Goal: Task Accomplishment & Management: Use online tool/utility

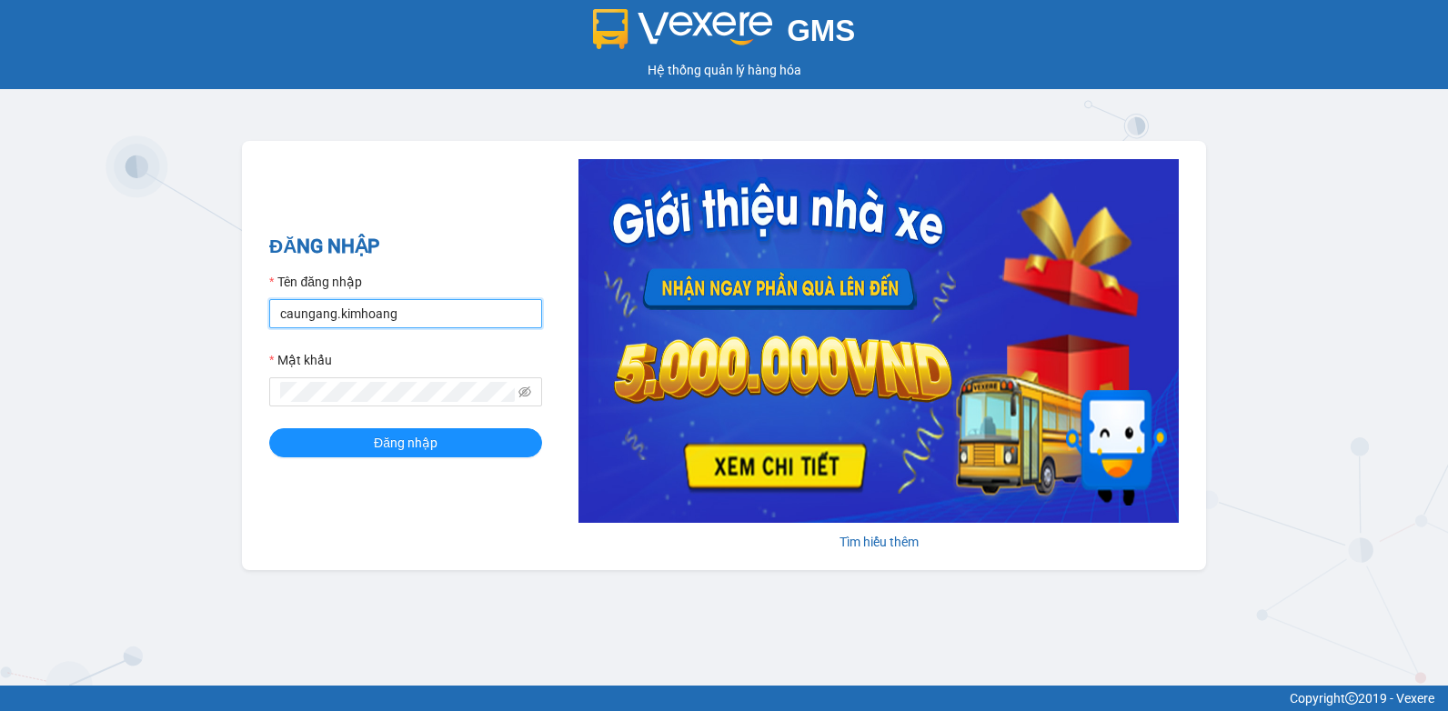
drag, startPoint x: 419, startPoint y: 316, endPoint x: -4, endPoint y: 335, distance: 423.4
click at [0, 335] on html "GMS Hệ thống quản lý hàng hóa ĐĂNG NHẬP Tên đăng nhập caungang.kimhoang Mật khẩ…" at bounding box center [724, 355] width 1448 height 711
type input "nguyenpht.kimhoang"
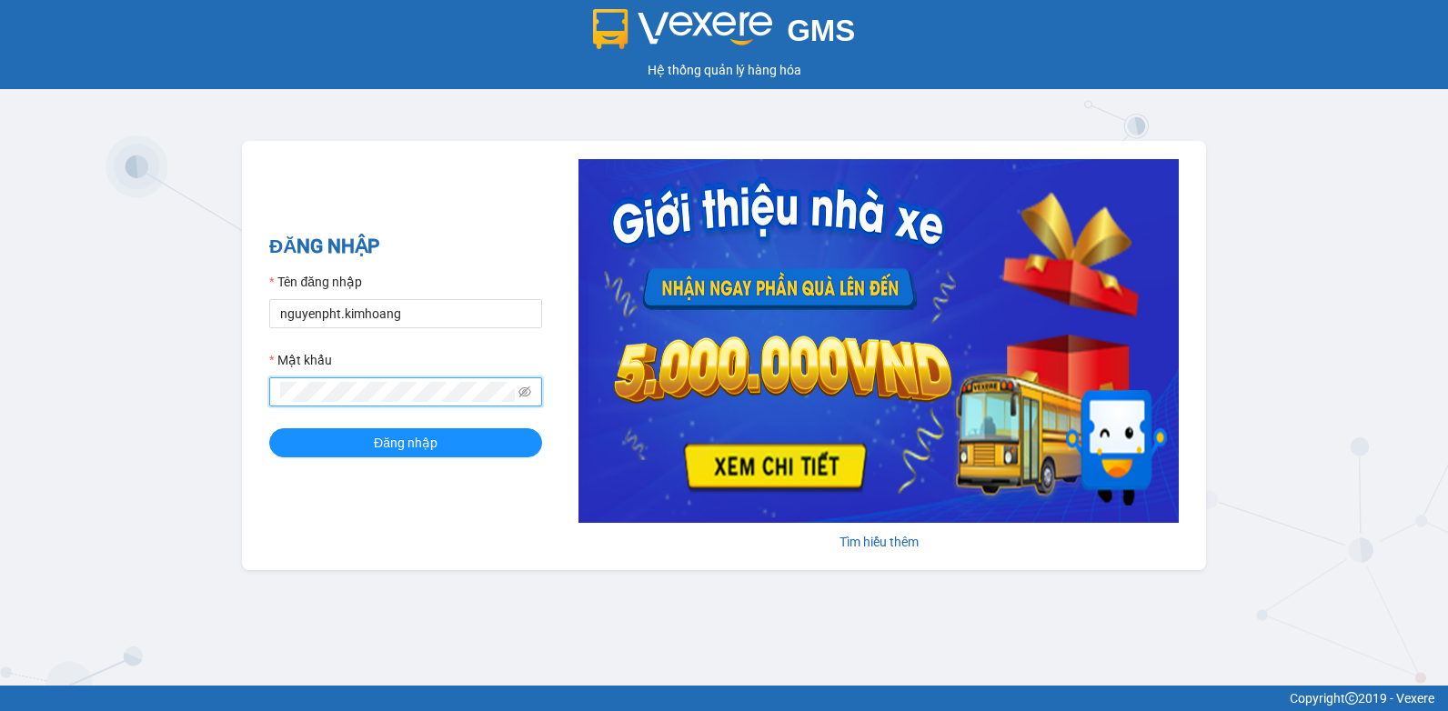
click at [0, 441] on html "GMS Hệ thống quản lý hàng hóa ĐĂNG NHẬP Tên đăng nhập nguyenpht.kimhoang Mật kh…" at bounding box center [724, 355] width 1448 height 711
click at [269, 428] on button "Đăng nhập" at bounding box center [405, 442] width 273 height 29
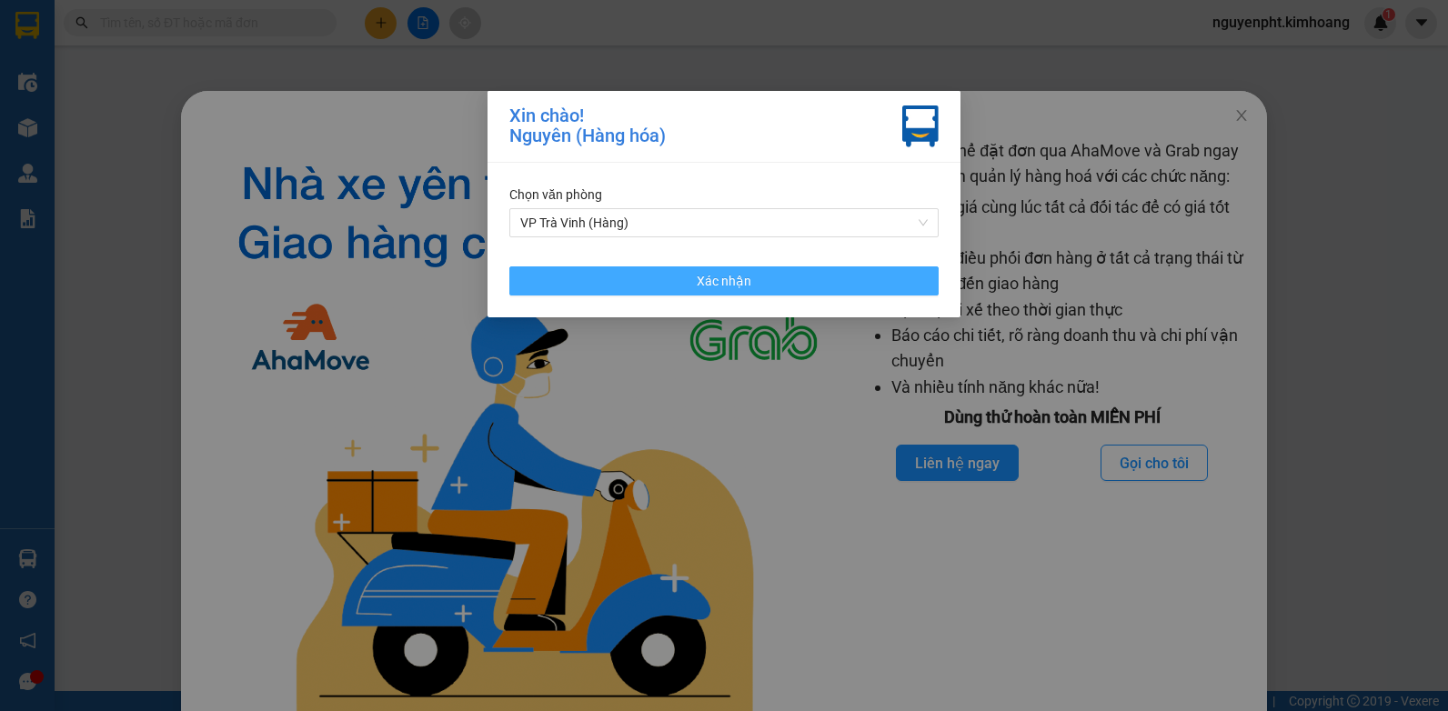
click at [698, 275] on span "Xác nhận" at bounding box center [724, 281] width 55 height 20
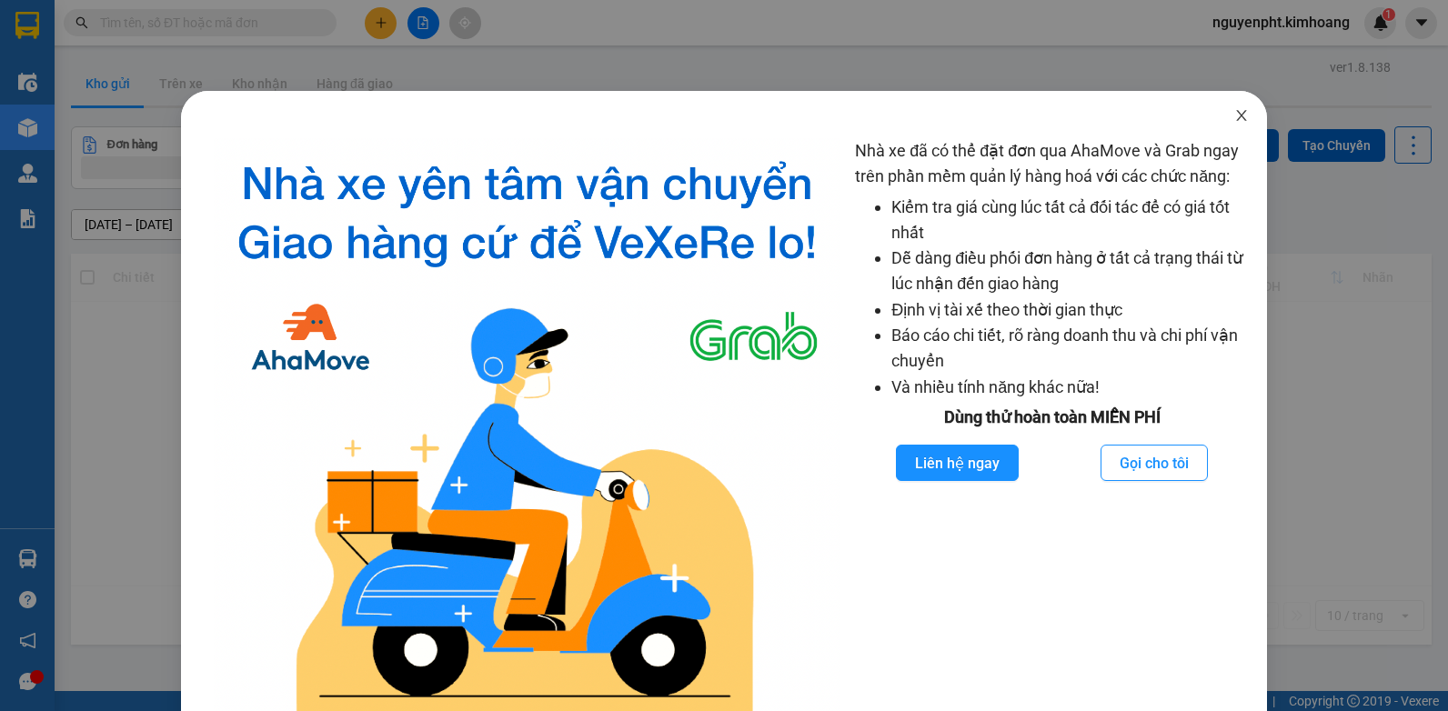
click at [1228, 108] on span "Close" at bounding box center [1241, 116] width 51 height 51
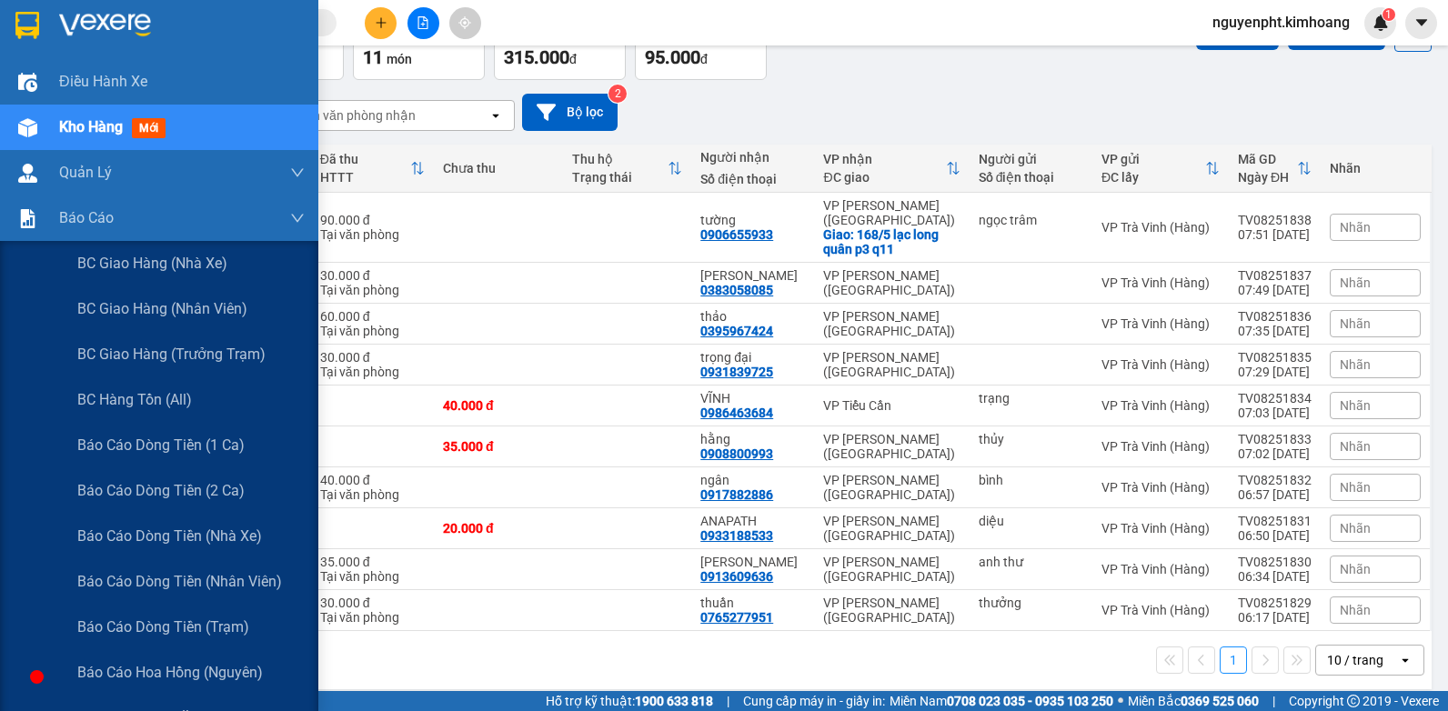
scroll to position [182, 0]
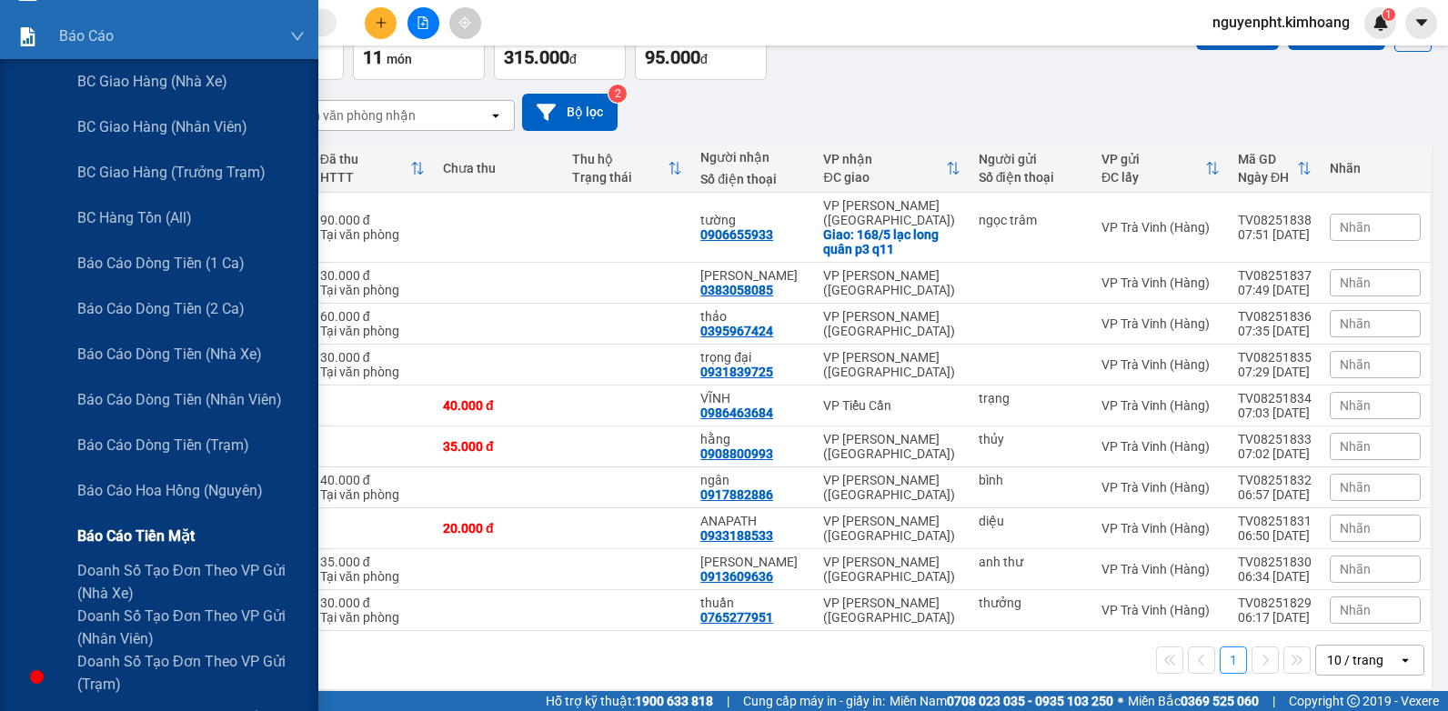
click at [150, 531] on span "Báo cáo tiền mặt" at bounding box center [135, 536] width 117 height 23
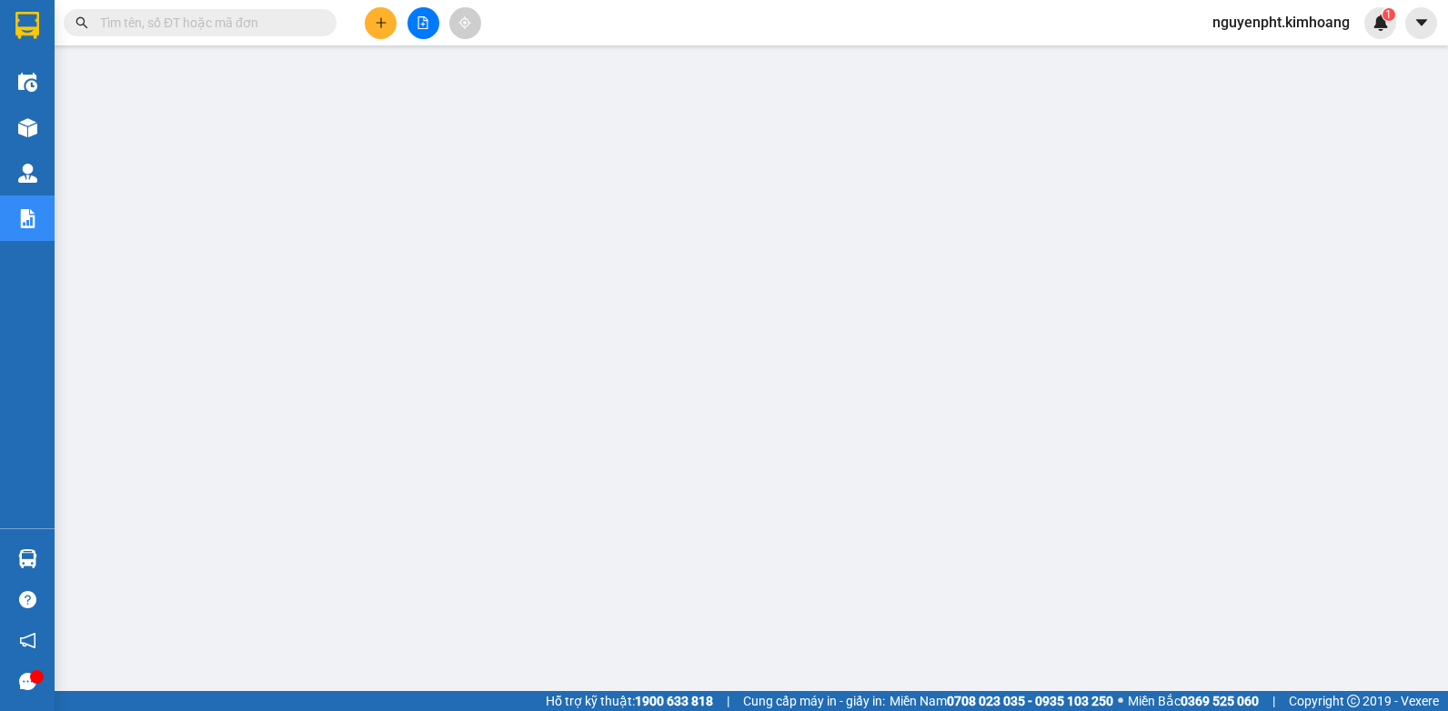
click at [244, 20] on input "text" at bounding box center [207, 23] width 215 height 20
click at [202, 18] on input "text" at bounding box center [207, 23] width 215 height 20
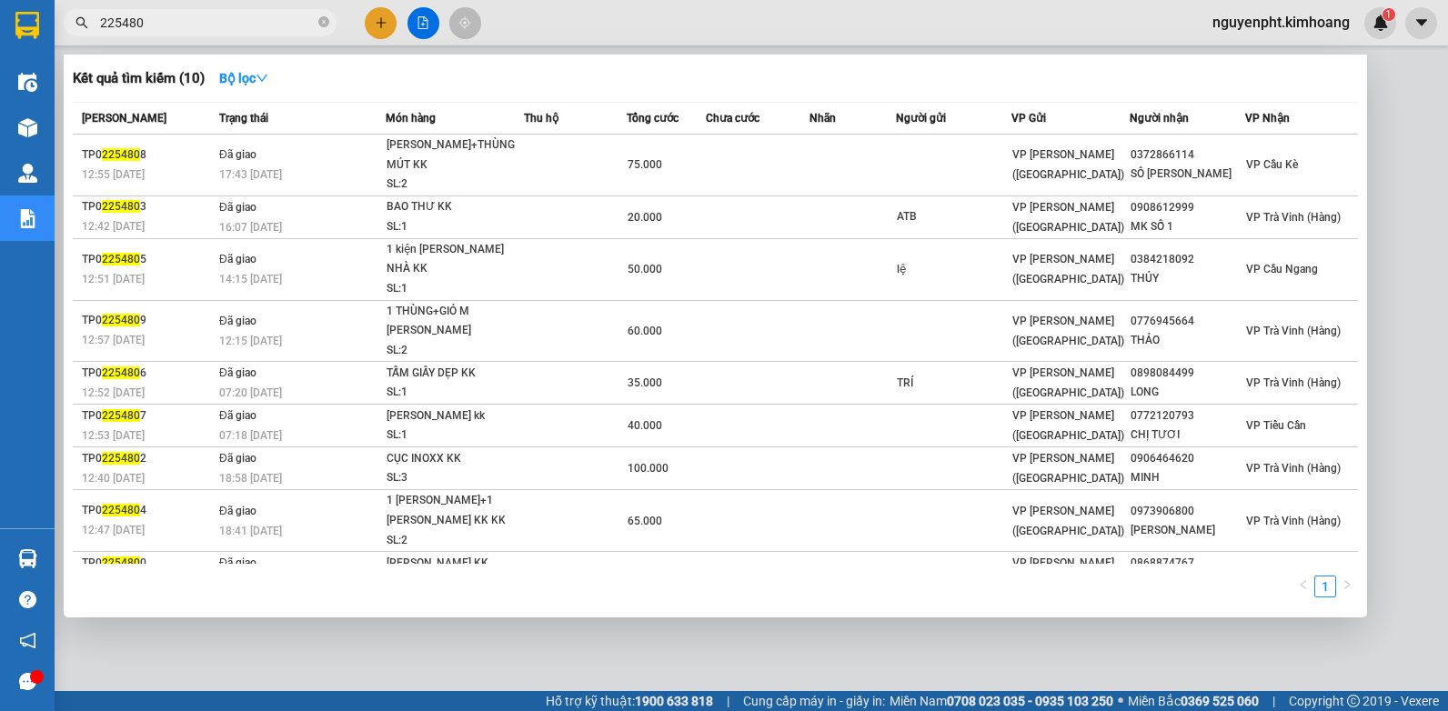
click at [111, 20] on input "225480" at bounding box center [207, 23] width 215 height 20
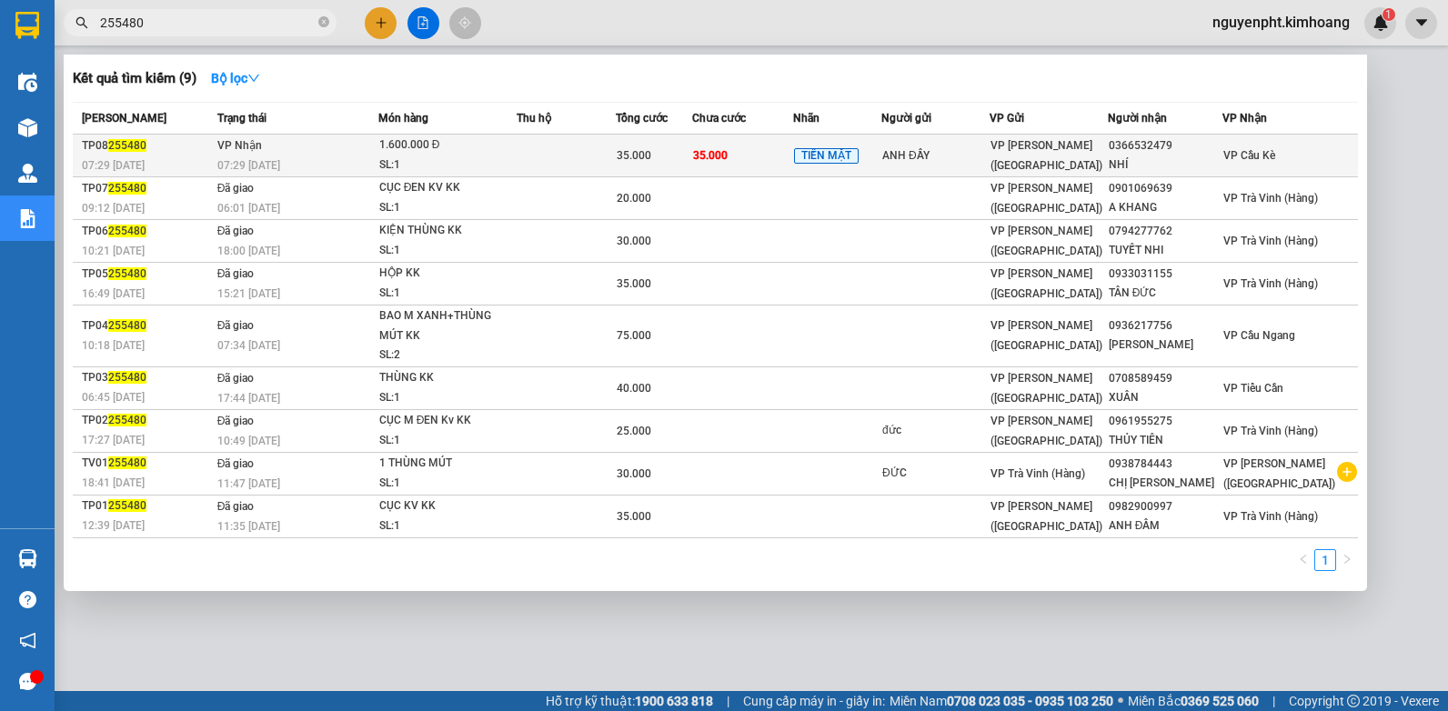
type input "255480"
click at [1019, 166] on td "VP [PERSON_NAME] ([GEOGRAPHIC_DATA])" at bounding box center [1048, 156] width 117 height 43
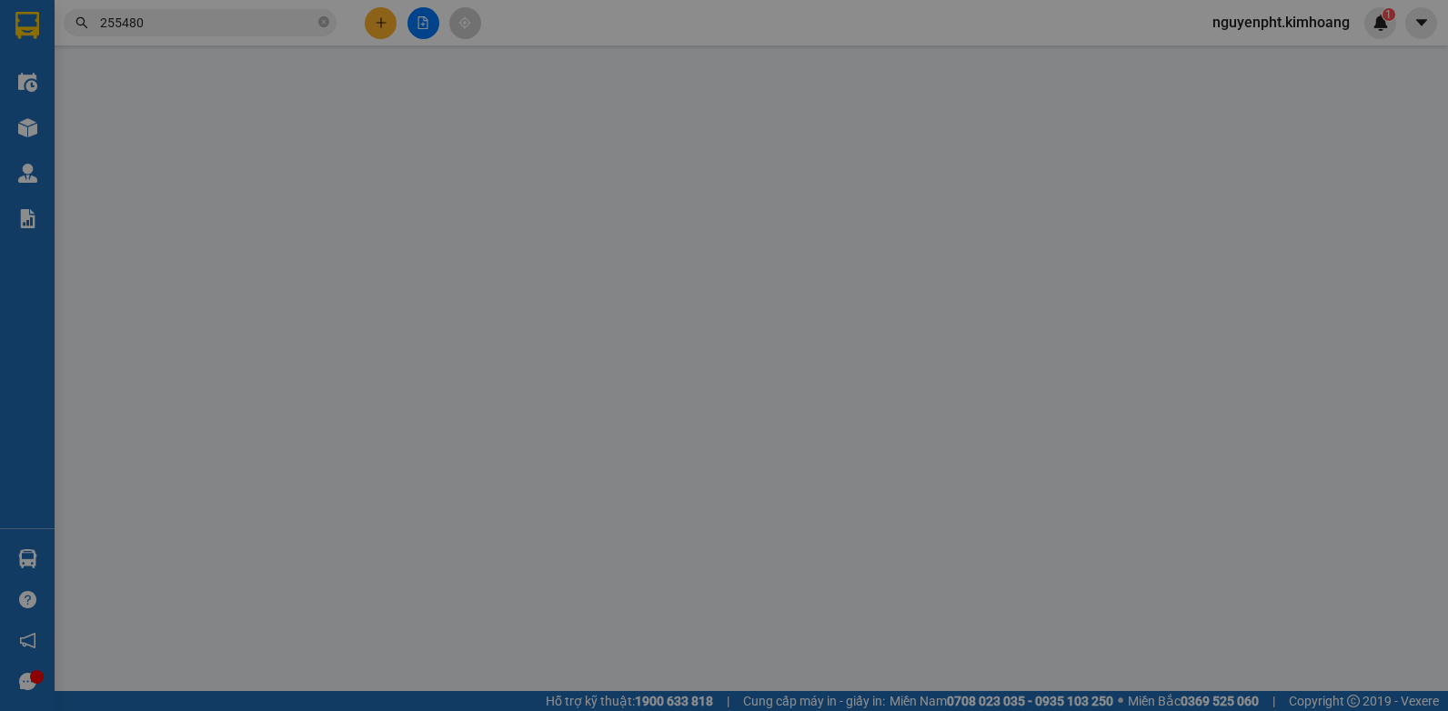
type input "ANH ĐẦY"
type input "0366532479"
type input "NHÍ"
type input "35.000"
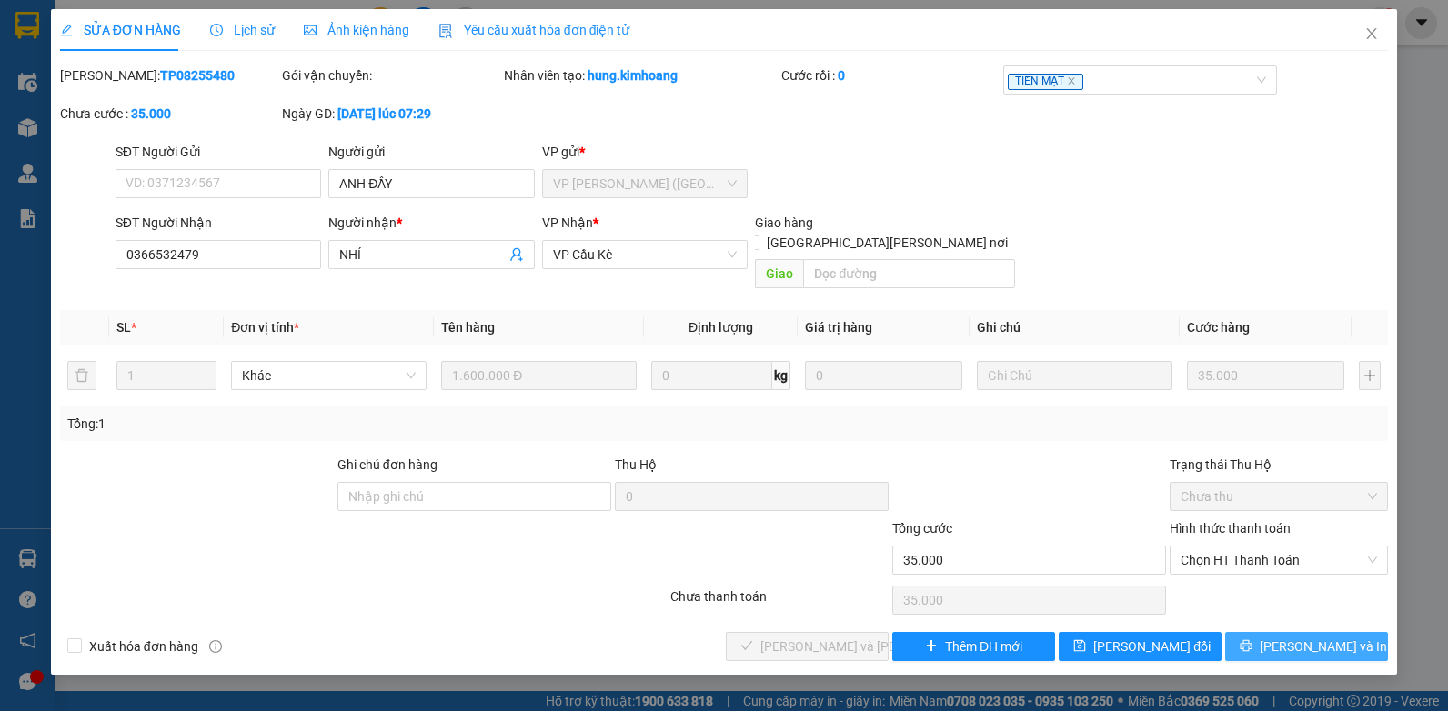
click at [1286, 633] on button "[PERSON_NAME] và In" at bounding box center [1306, 646] width 163 height 29
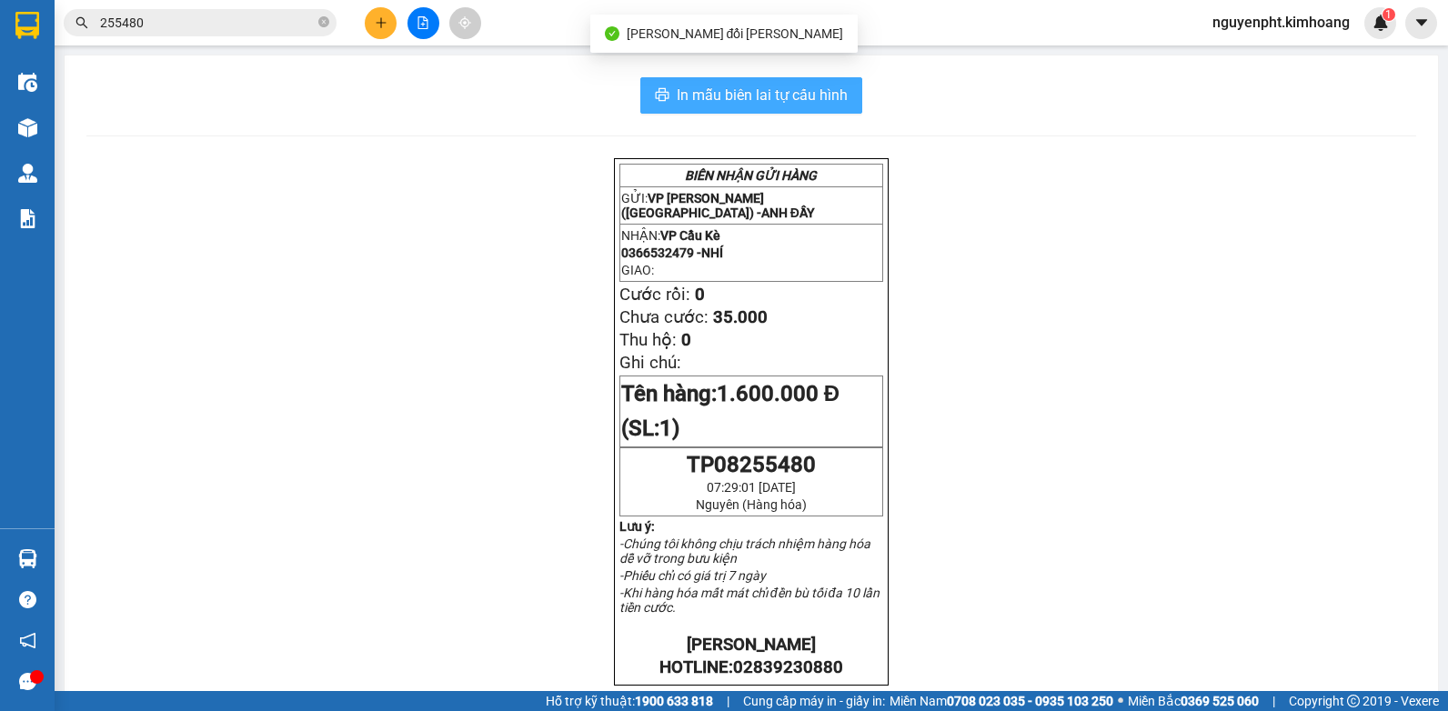
click at [742, 86] on span "In mẫu biên lai tự cấu hình" at bounding box center [762, 95] width 171 height 23
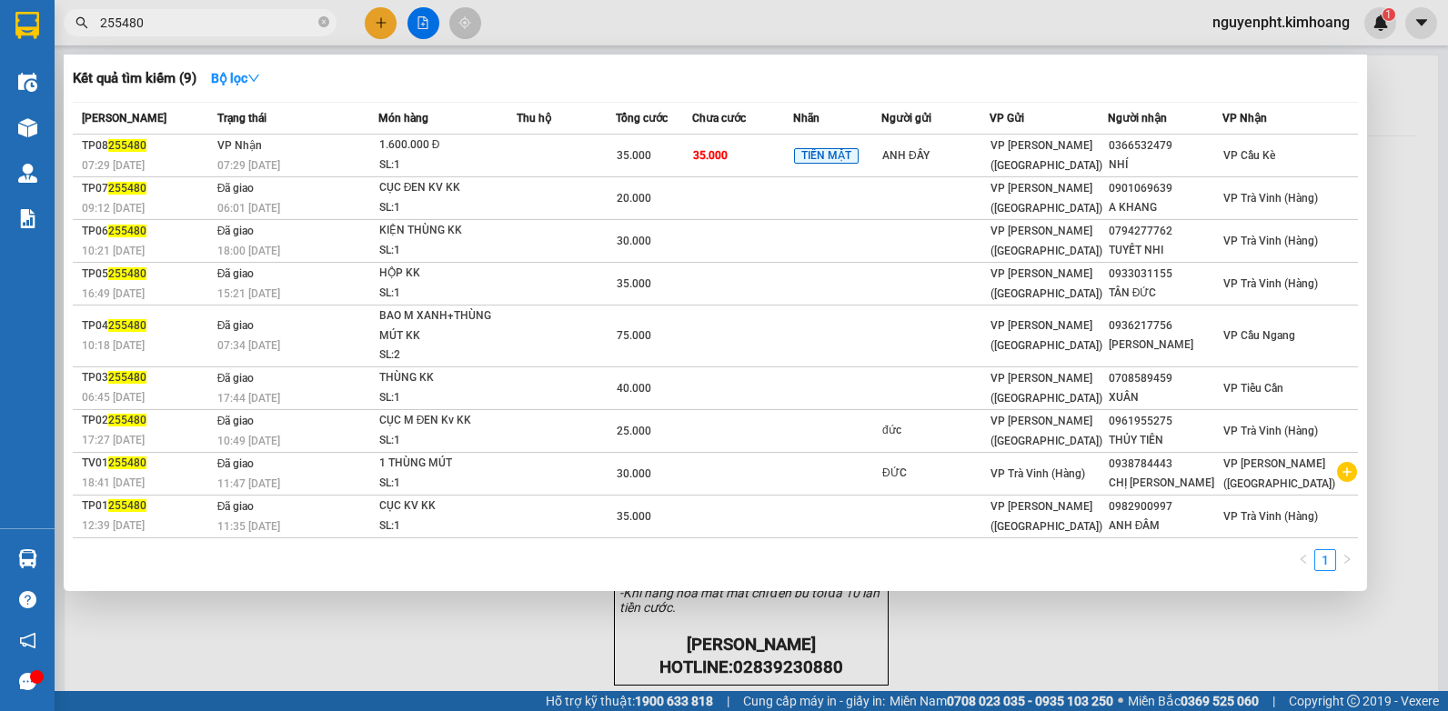
drag, startPoint x: 208, startPoint y: 23, endPoint x: 3, endPoint y: 132, distance: 232.7
click at [0, 128] on html "Kết quả [PERSON_NAME] ( 9 ) Bộ lọc Mã ĐH Trạng thái Món hàng Thu hộ Tổng [PERSO…" at bounding box center [724, 355] width 1448 height 711
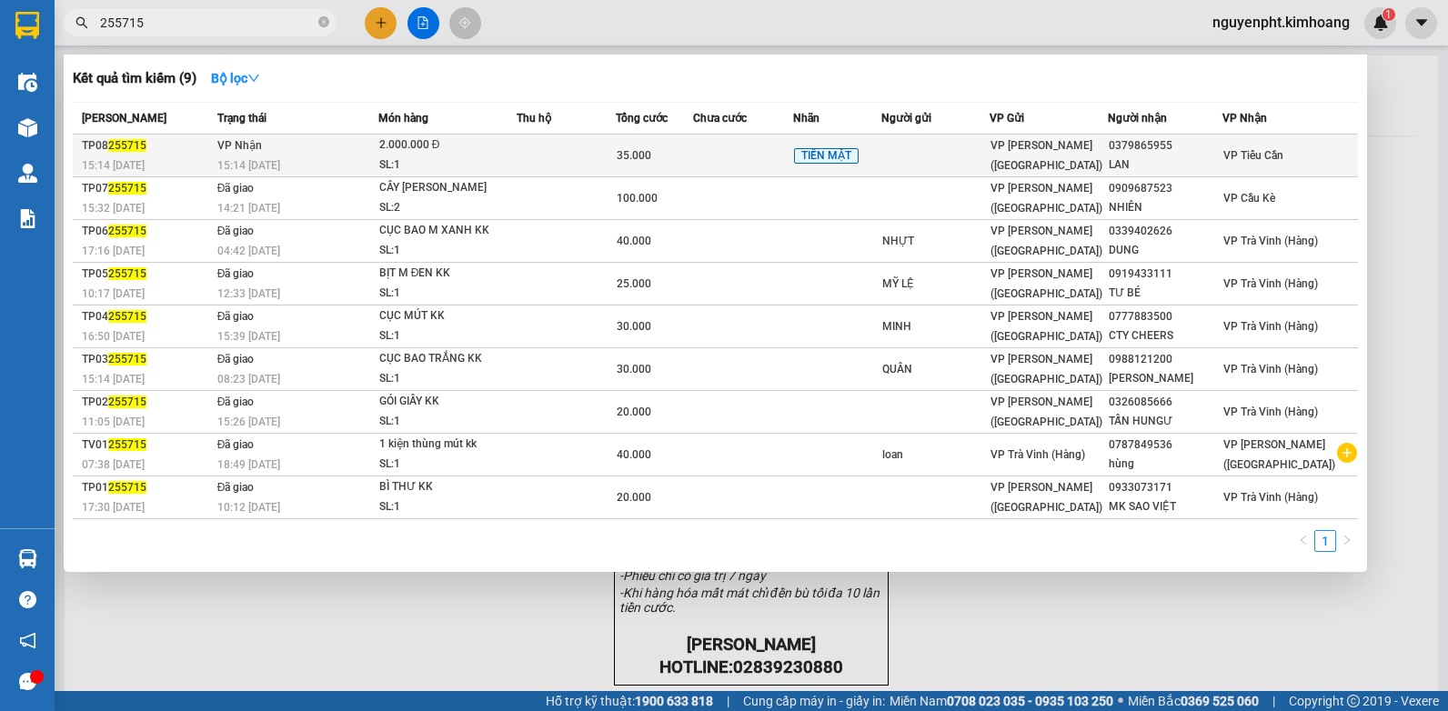
click at [981, 151] on td at bounding box center [935, 156] width 108 height 43
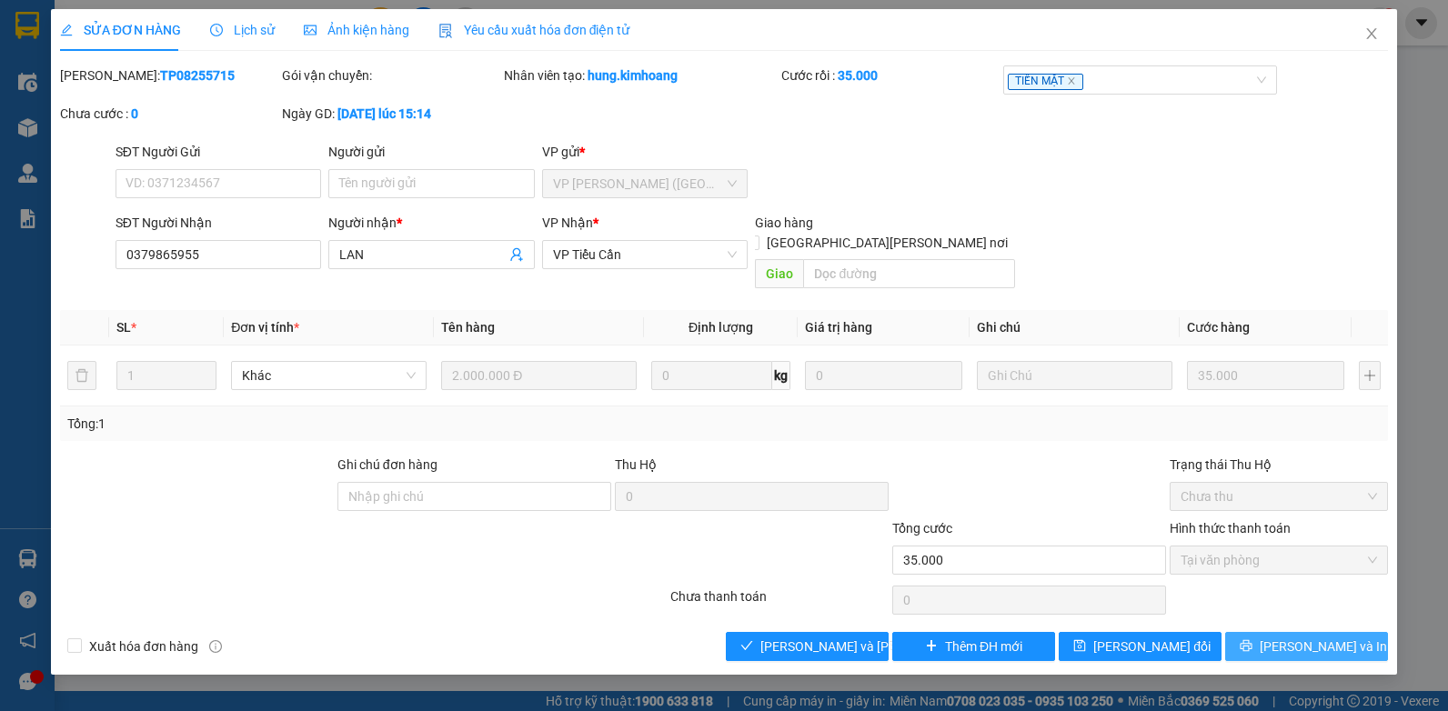
drag, startPoint x: 1280, startPoint y: 634, endPoint x: 1271, endPoint y: 598, distance: 37.5
click at [1252, 639] on span "printer" at bounding box center [1246, 646] width 13 height 15
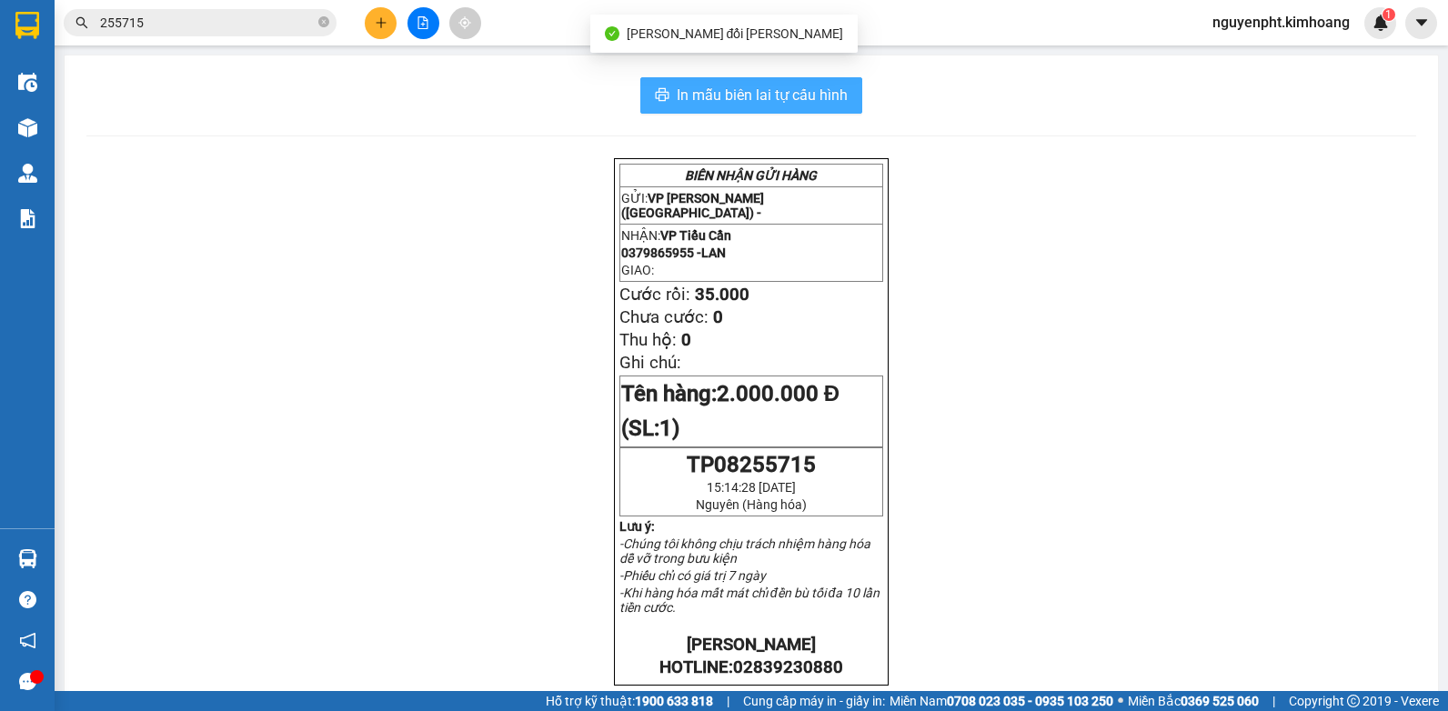
click at [780, 85] on span "In mẫu biên lai tự cấu hình" at bounding box center [762, 95] width 171 height 23
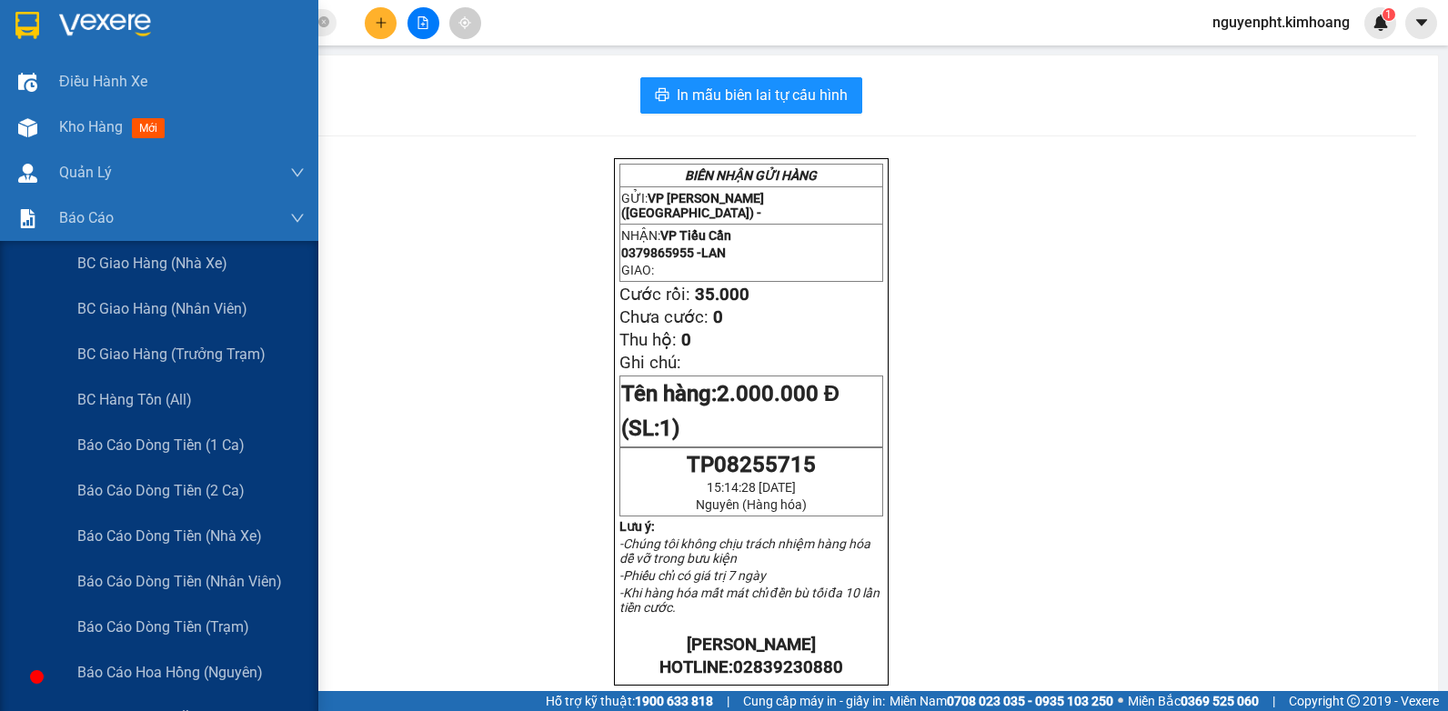
scroll to position [182, 0]
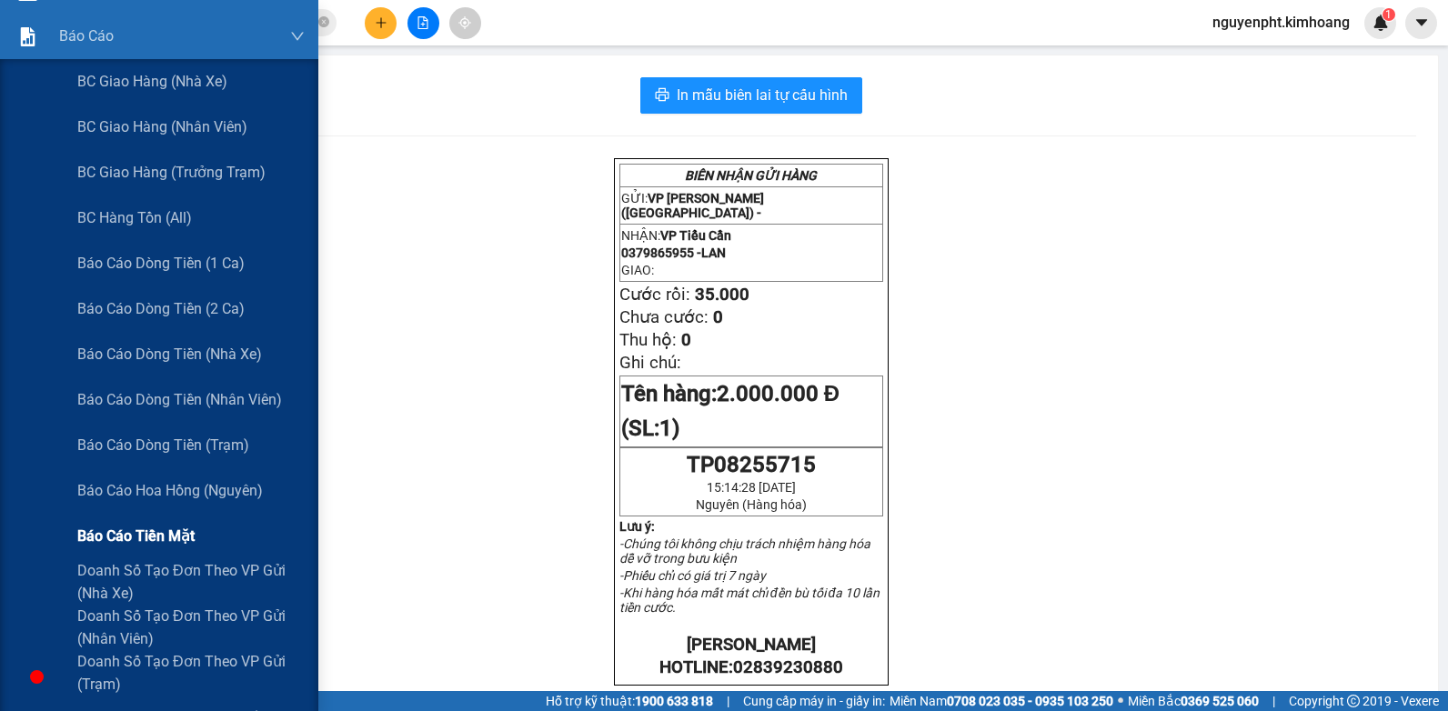
click at [163, 531] on span "Báo cáo tiền mặt" at bounding box center [135, 536] width 117 height 23
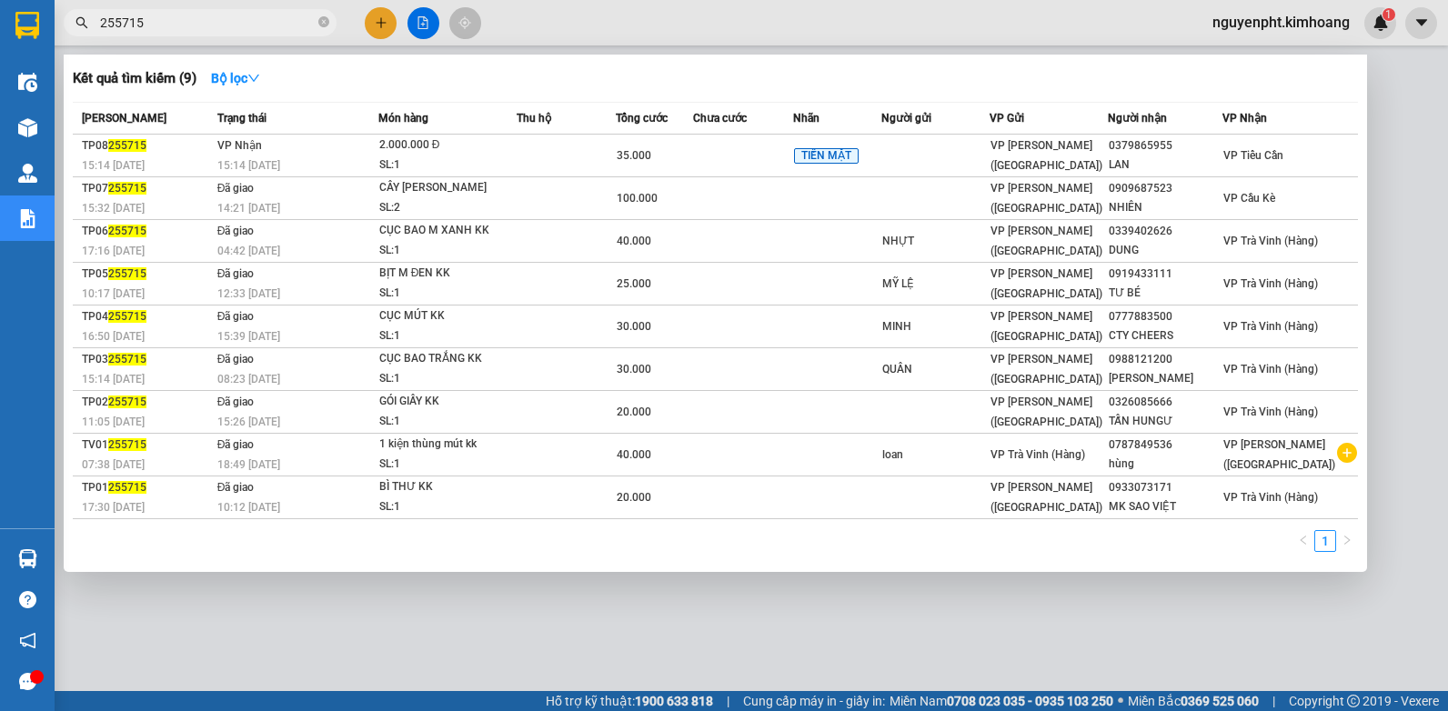
drag, startPoint x: 168, startPoint y: 27, endPoint x: 0, endPoint y: 123, distance: 193.5
click at [0, 121] on html "Kết quả [PERSON_NAME] ( 9 ) Bộ lọc Mã ĐH Trạng thái Món hàng Thu hộ Tổng [PERSO…" at bounding box center [724, 355] width 1448 height 711
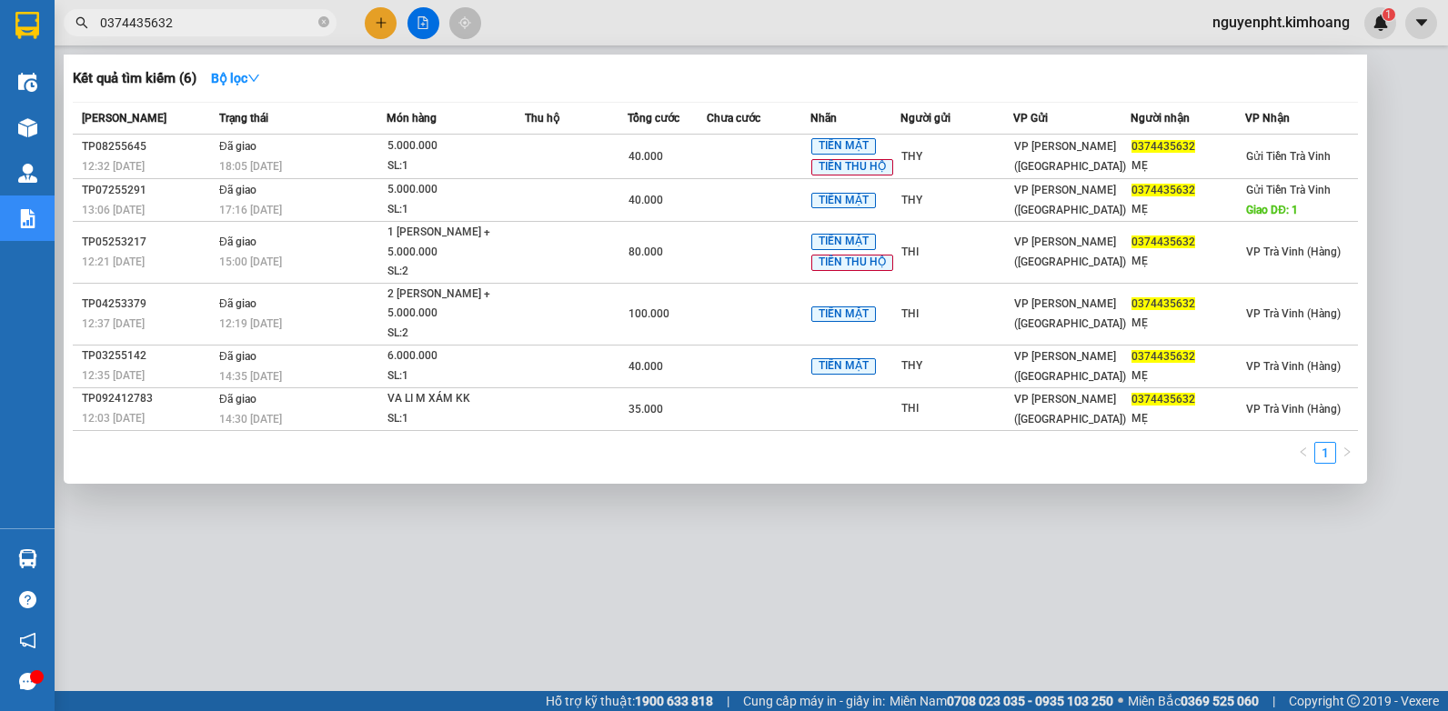
click at [834, 528] on div at bounding box center [724, 355] width 1448 height 711
drag, startPoint x: 255, startPoint y: 25, endPoint x: -4, endPoint y: 48, distance: 259.4
click at [0, 48] on html "Kết quả [PERSON_NAME] ( 6 ) Bộ lọc Mã ĐH Trạng thái Món hàng Thu hộ Tổng [PERSO…" at bounding box center [724, 355] width 1448 height 711
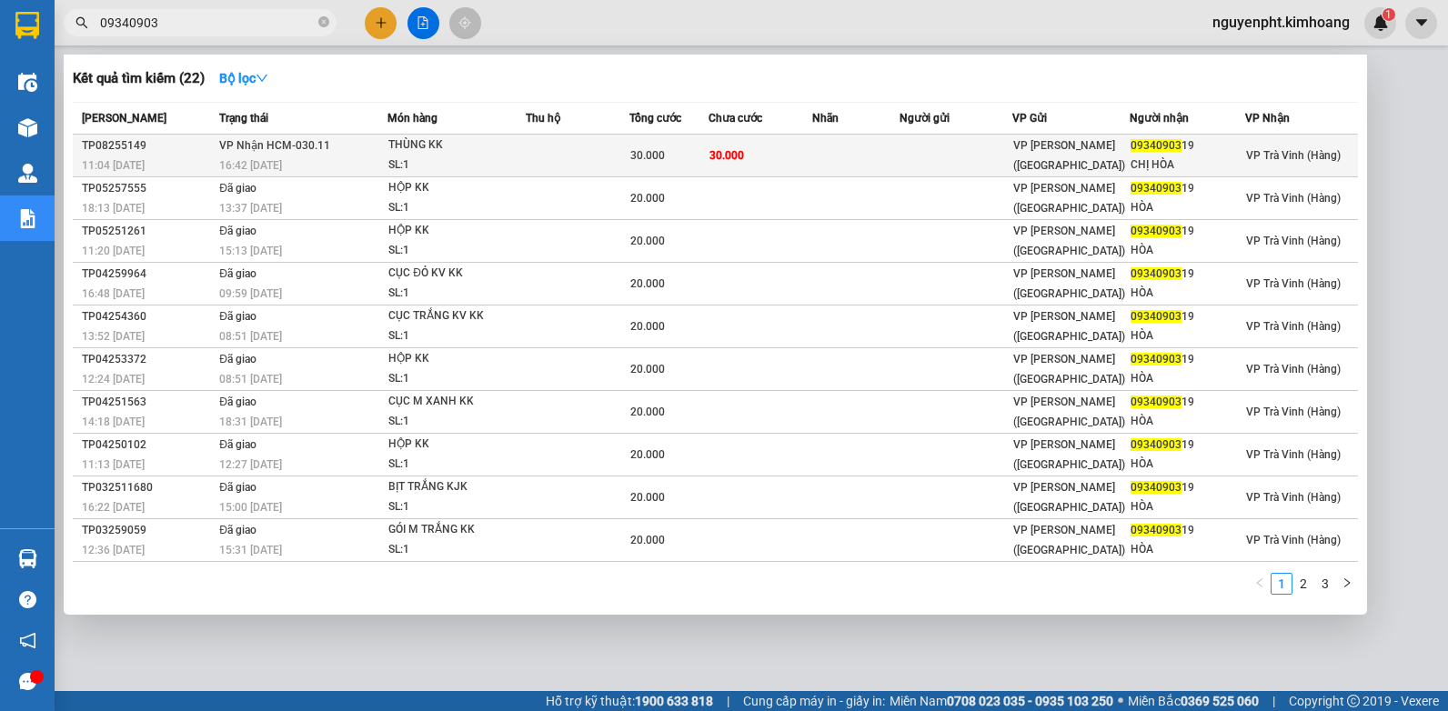
type input "09340903"
click at [629, 157] on tr "TP08255149 11:04 [DATE] [PERSON_NAME] HCM-030.11 16:42 [DATE] [PERSON_NAME] SL:…" at bounding box center [715, 156] width 1285 height 43
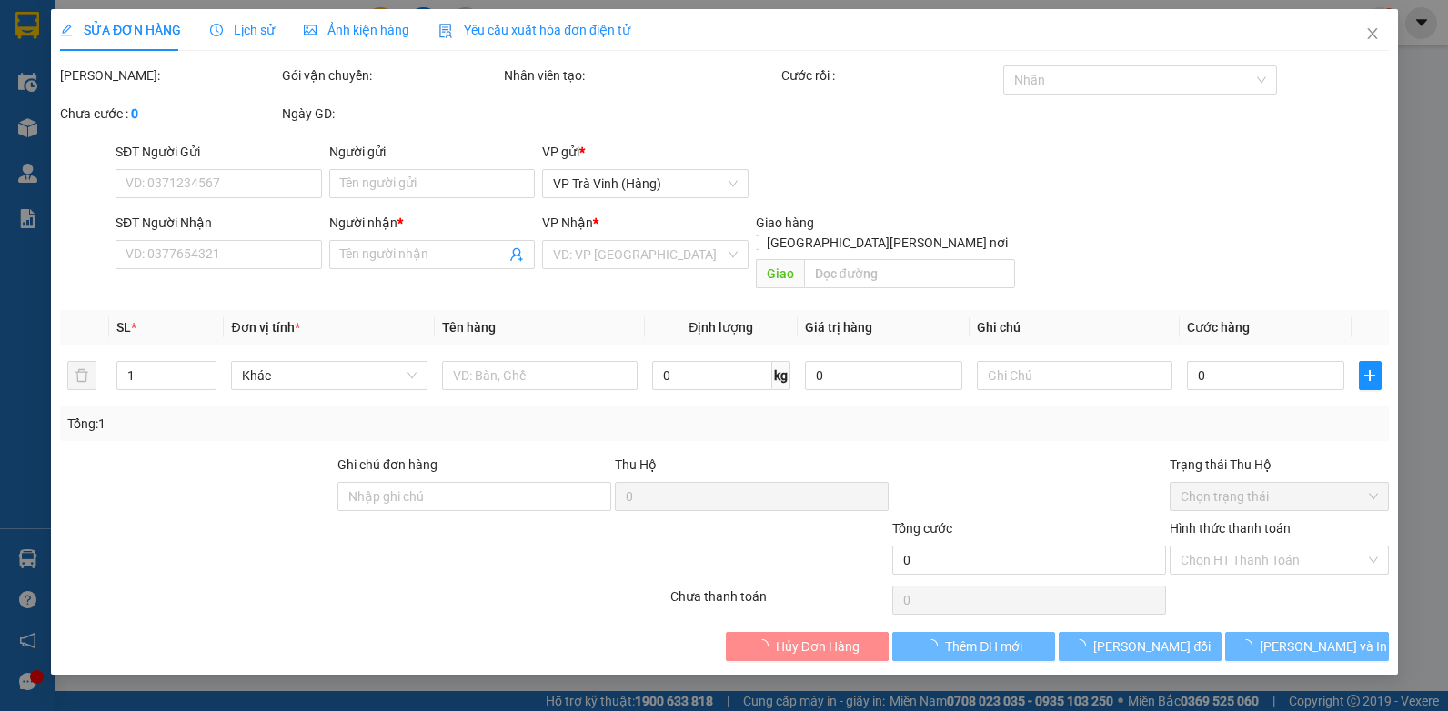
type input "0934090319"
type input "CHỊ HÒA"
type input "30.000"
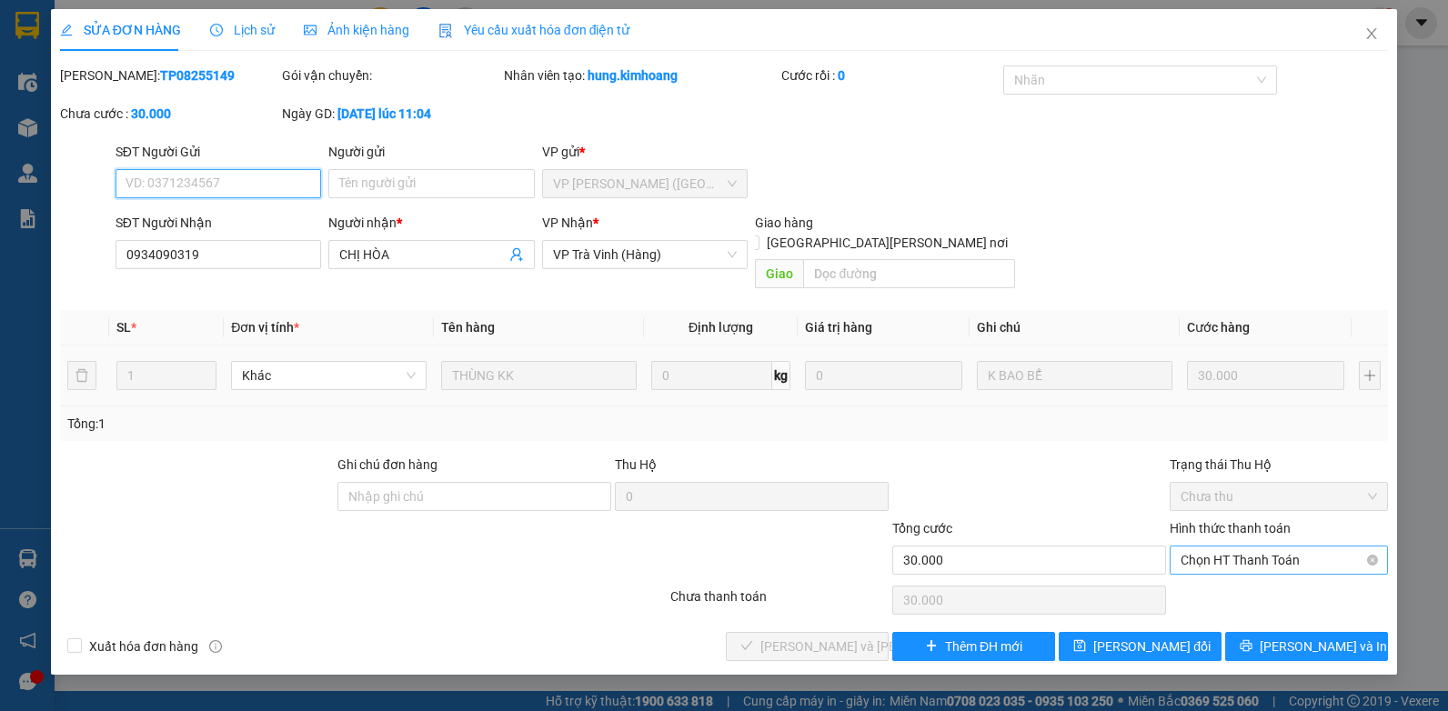
click at [1266, 547] on span "Chọn HT Thanh Toán" at bounding box center [1279, 560] width 196 height 27
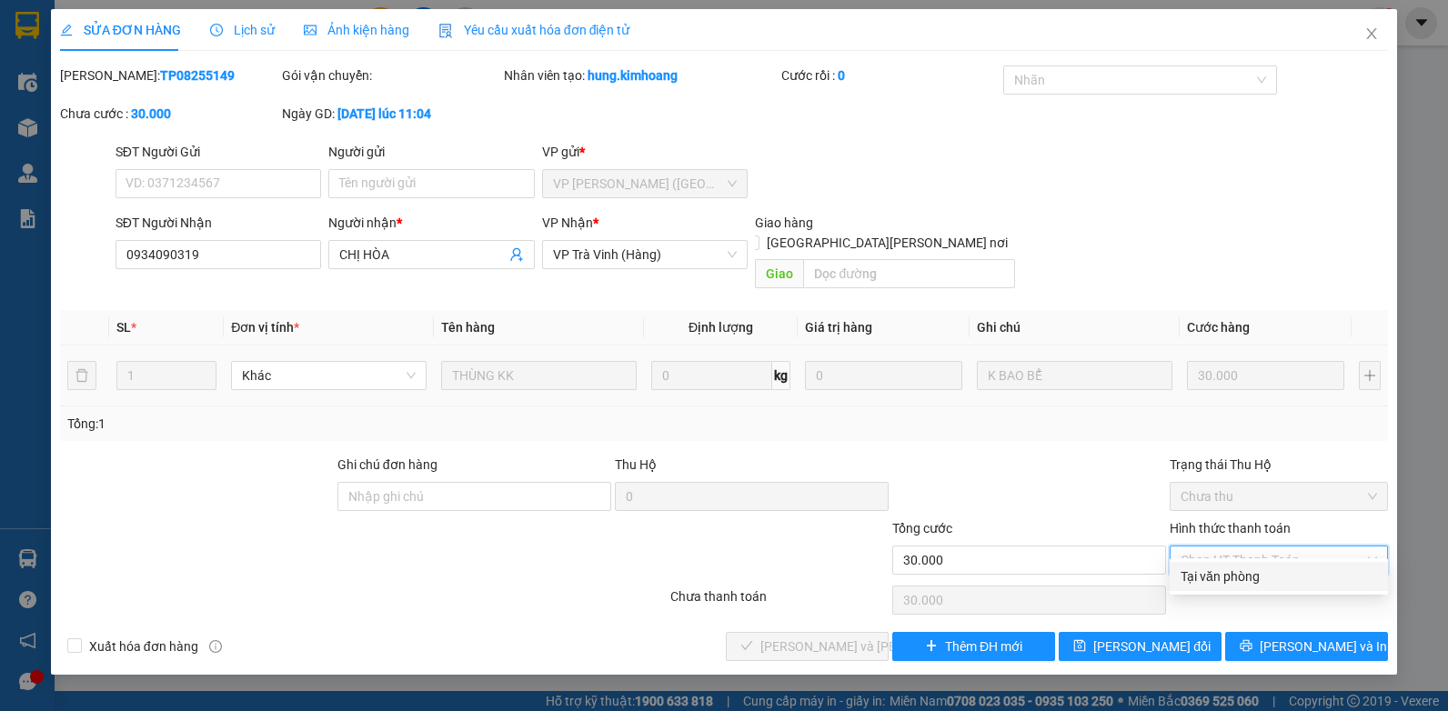
click at [1223, 578] on div "Tại văn phòng" at bounding box center [1279, 577] width 196 height 20
type input "0"
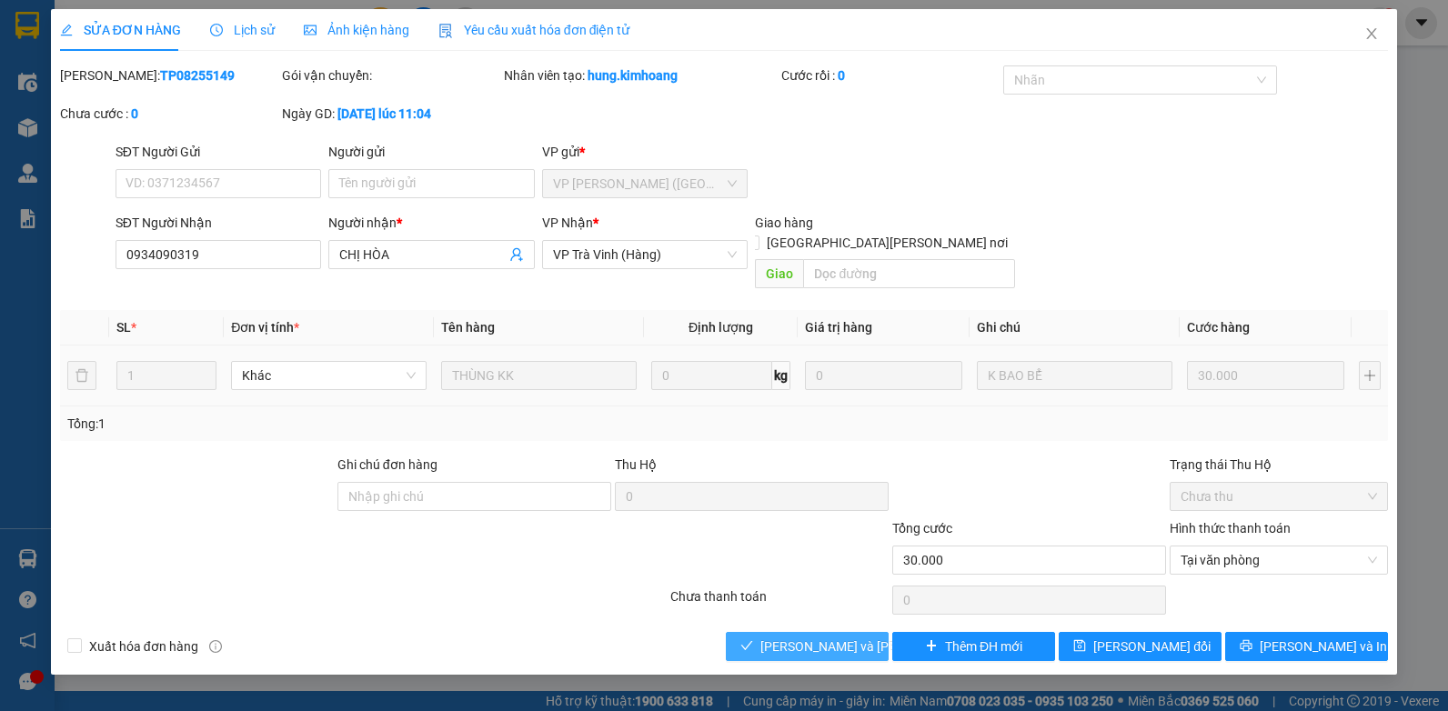
click at [774, 637] on span "[PERSON_NAME] và [PERSON_NAME] hàng" at bounding box center [883, 647] width 246 height 20
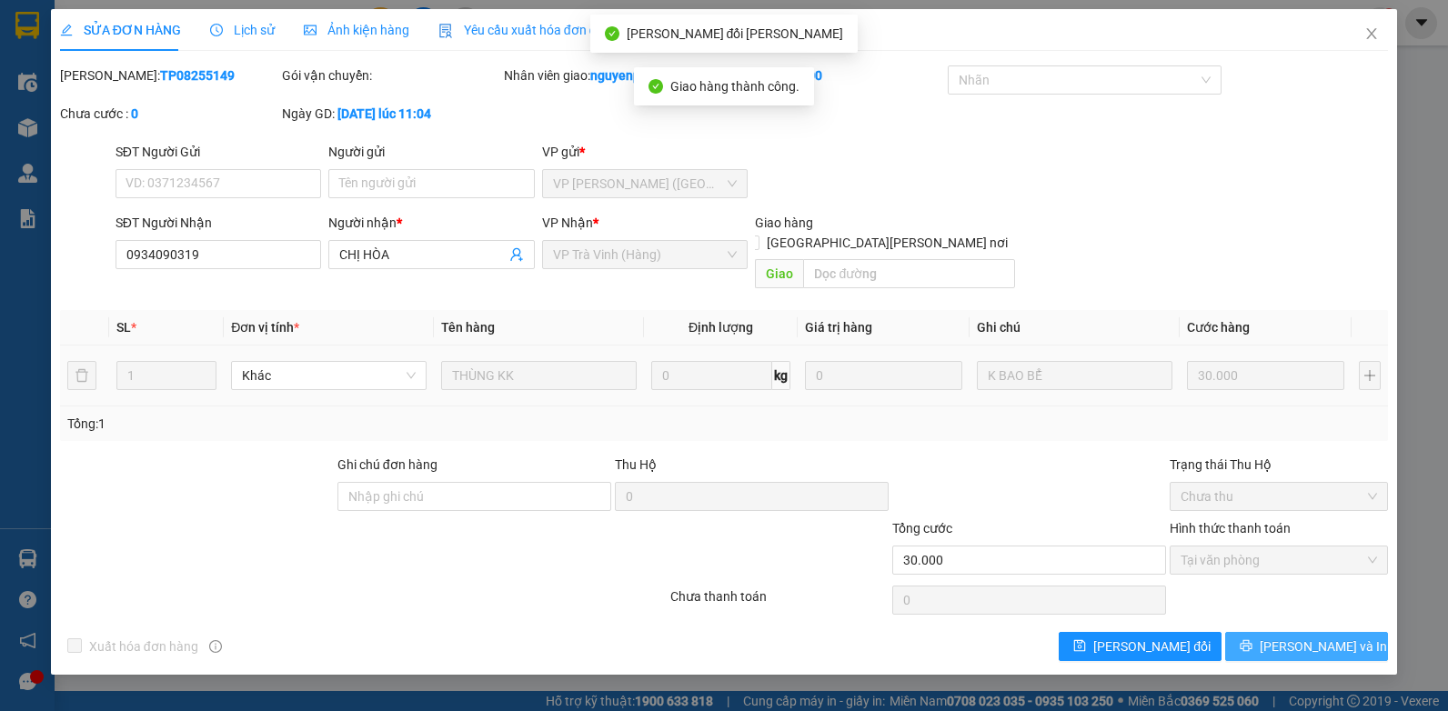
click at [1319, 637] on span "[PERSON_NAME] và In" at bounding box center [1323, 647] width 127 height 20
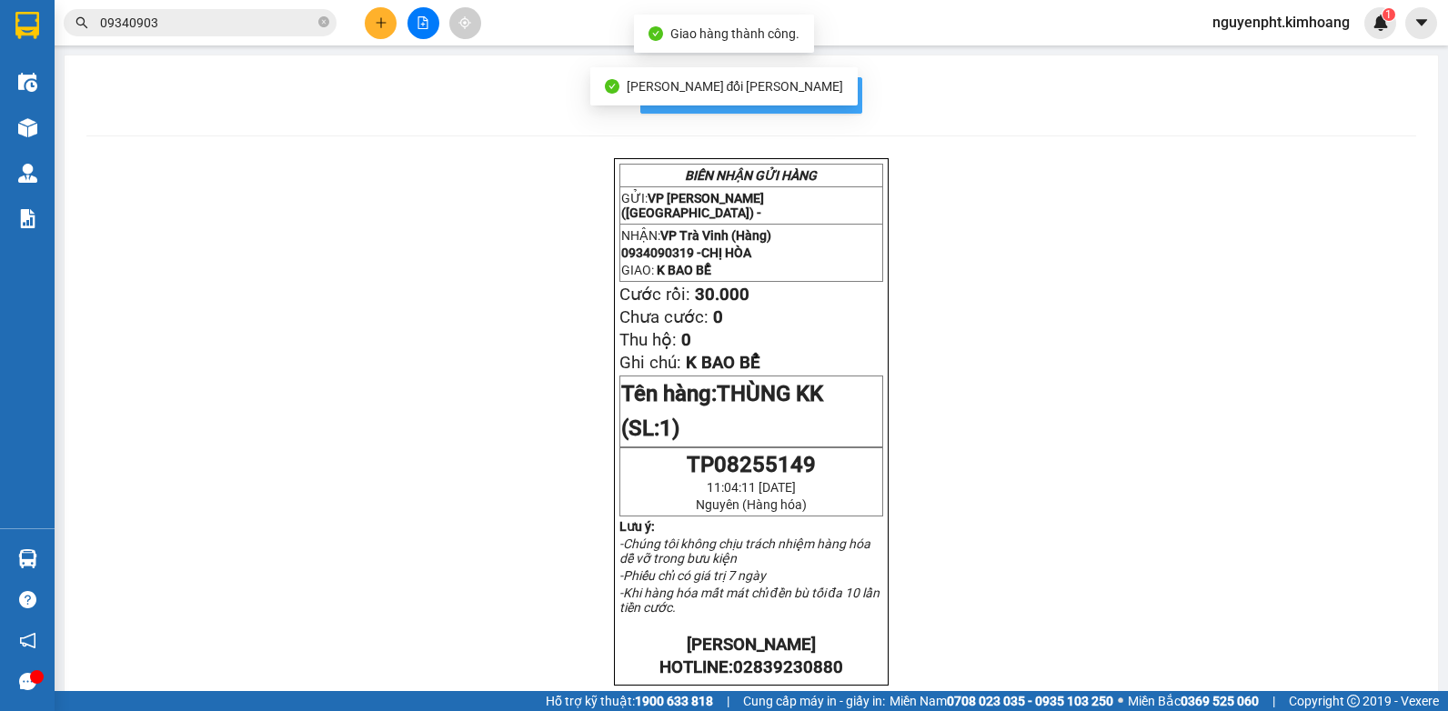
drag, startPoint x: 831, startPoint y: 96, endPoint x: 818, endPoint y: 98, distance: 13.8
click at [826, 96] on span "In mẫu biên lai tự cấu hình" at bounding box center [762, 95] width 171 height 23
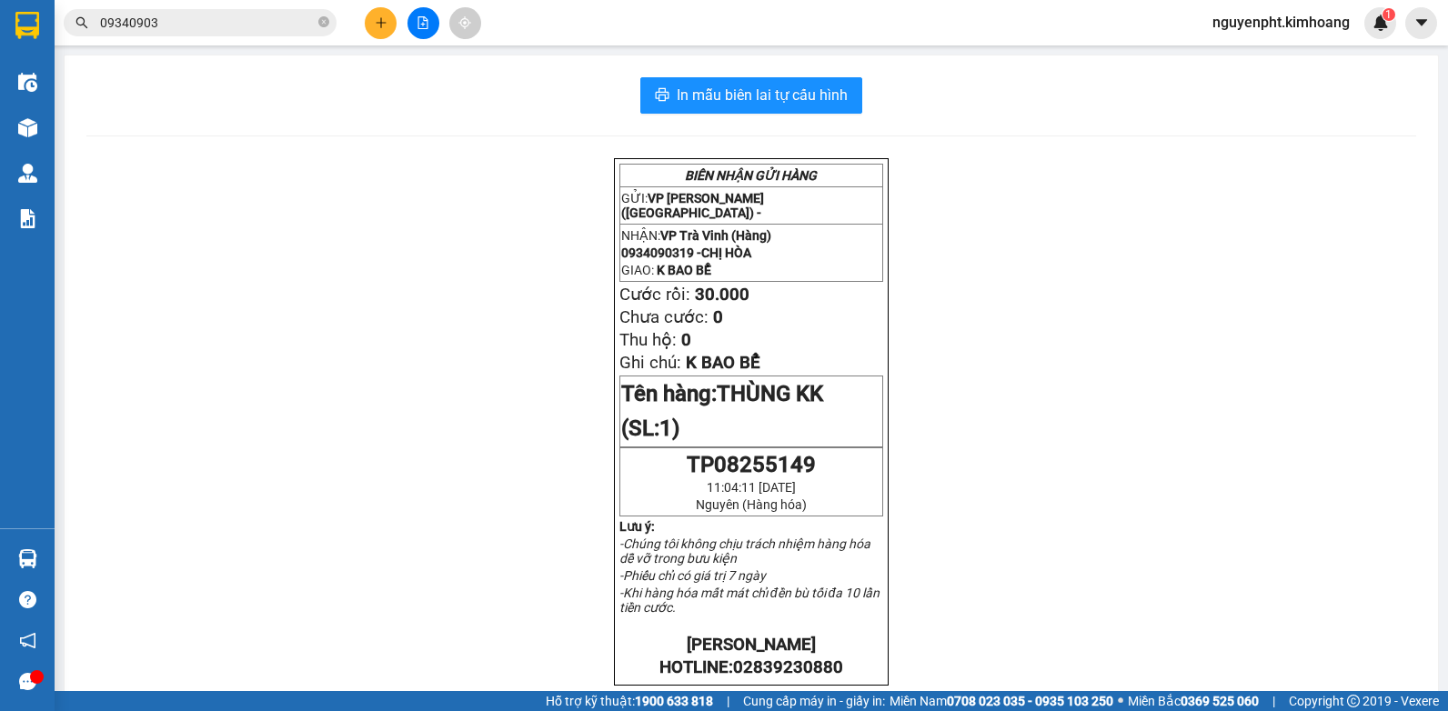
click at [1331, 25] on span "nguyenpht.kimhoang" at bounding box center [1281, 22] width 166 height 23
drag, startPoint x: 1253, startPoint y: 59, endPoint x: 1232, endPoint y: 64, distance: 21.4
click at [1252, 59] on span "Đăng xuất" at bounding box center [1287, 56] width 131 height 20
